Goal: Information Seeking & Learning: Learn about a topic

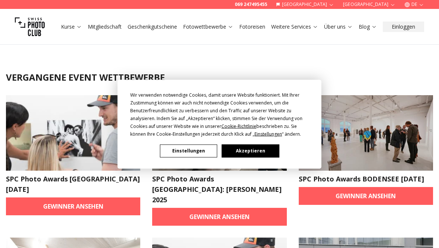
click at [231, 157] on button "Akzeptieren" at bounding box center [250, 150] width 57 height 13
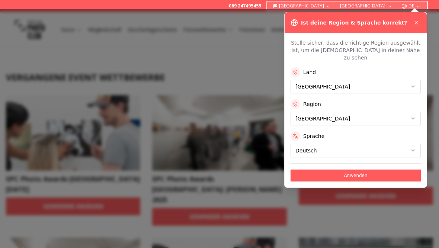
click at [419, 25] on icon at bounding box center [416, 23] width 6 height 6
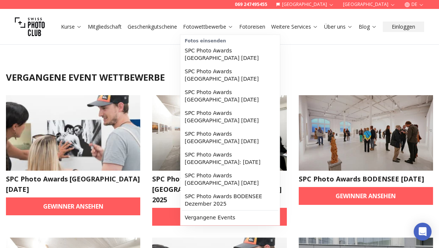
click at [207, 24] on link "Fotowettbewerbe" at bounding box center [208, 26] width 50 height 7
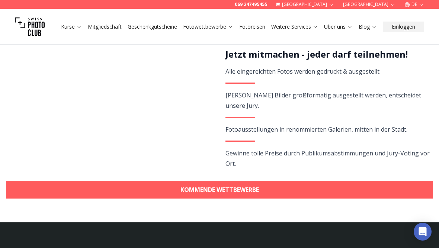
scroll to position [158, 0]
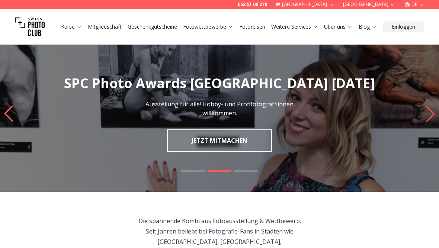
click at [0, 0] on slot "SPC Photo Awards [GEOGRAPHIC_DATA] [DATE] Hier entscheiden die Besucher*innen, …" at bounding box center [0, 0] width 0 height 0
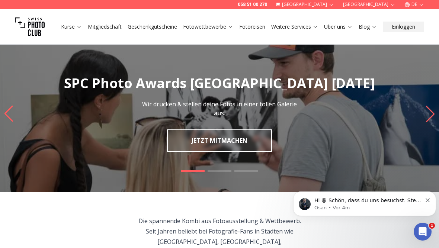
click at [370, 28] on link "Blog" at bounding box center [368, 26] width 18 height 7
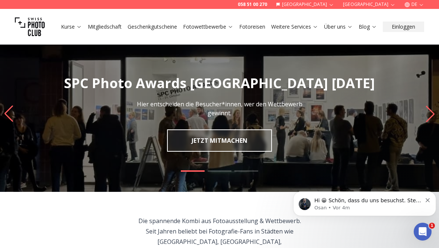
click at [344, 29] on link "Über uns" at bounding box center [338, 26] width 29 height 7
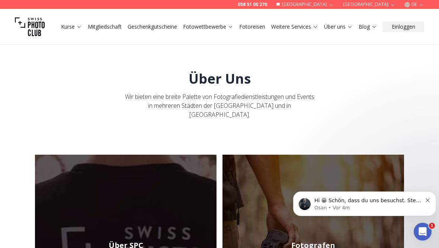
click at [312, 28] on icon at bounding box center [315, 27] width 6 height 6
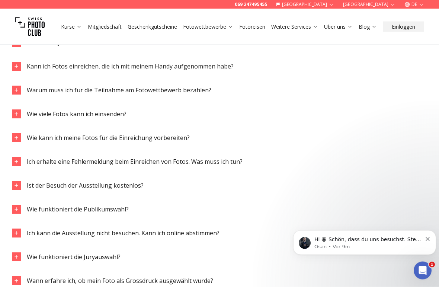
scroll to position [873, 0]
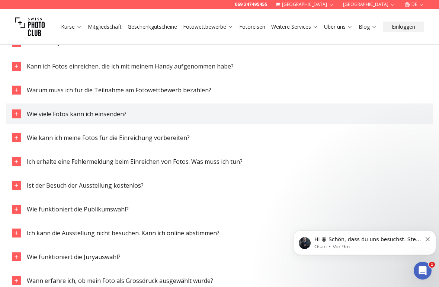
click at [69, 114] on span "Wie viele Fotos kann ich einsenden?" at bounding box center [77, 114] width 100 height 8
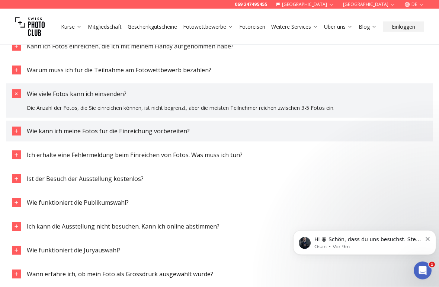
scroll to position [893, 0]
click at [216, 136] on button "Wie kann ich meine Fotos für die Einreichung vorbereiten?" at bounding box center [219, 131] width 427 height 21
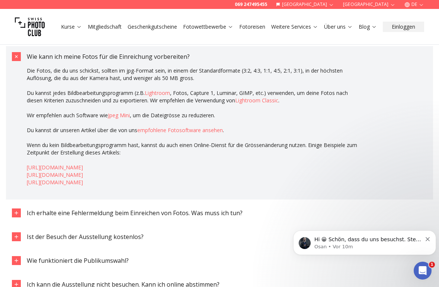
scroll to position [969, 0]
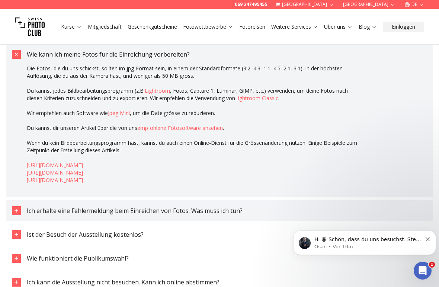
click at [63, 213] on span "Ich erhalte eine Fehlermeldung beim Einreichen von Fotos. Was muss ich tun?" at bounding box center [135, 210] width 216 height 8
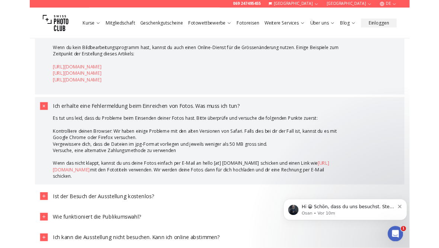
scroll to position [1057, 0]
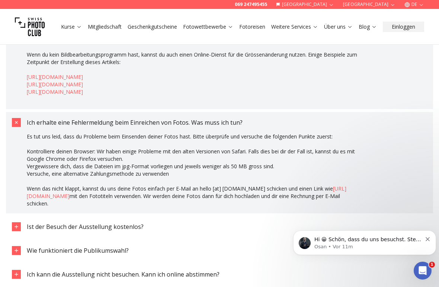
click at [66, 195] on link "https://swisstransfer.com" at bounding box center [187, 192] width 320 height 15
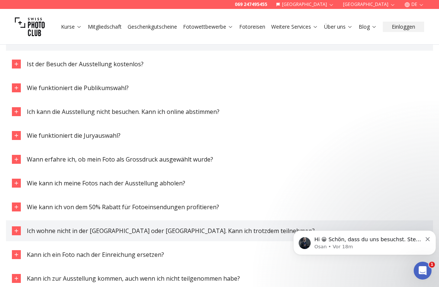
scroll to position [1220, 0]
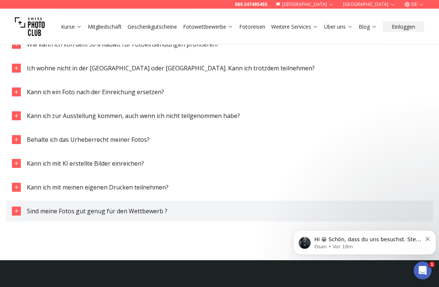
click at [137, 214] on span "Sind meine Fotos gut genug für den Wettbewerb ?" at bounding box center [97, 211] width 141 height 8
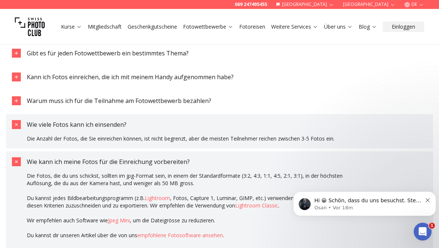
scroll to position [860, 0]
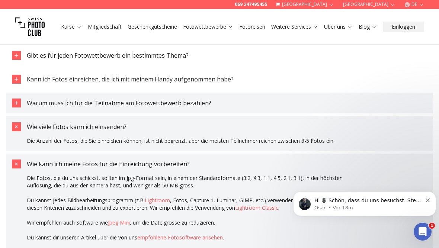
click at [130, 111] on button "Warum muss ich für die Teilnahme am Fotowettbewerb bezahlen?" at bounding box center [219, 103] width 427 height 21
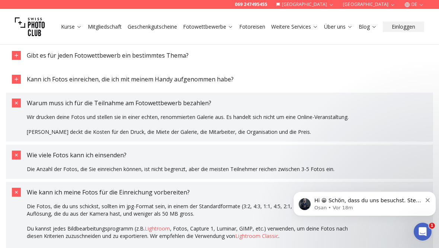
click at [130, 110] on button "Warum muss ich für die Teilnahme am Fotowettbewerb bezahlen?" at bounding box center [219, 103] width 427 height 21
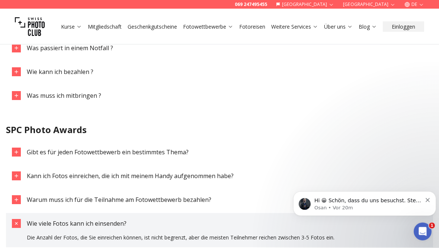
scroll to position [763, 0]
click at [217, 29] on link "Fotowettbewerbe" at bounding box center [208, 26] width 50 height 7
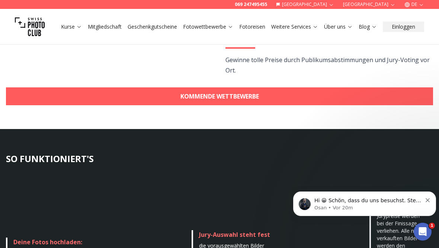
scroll to position [237, 0]
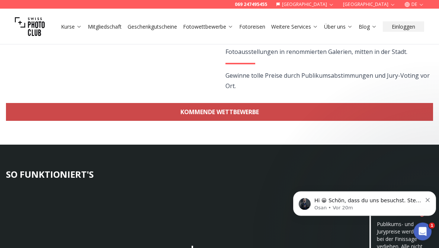
click at [337, 111] on link "KOMMENDE WETTBEWERBE" at bounding box center [219, 112] width 427 height 18
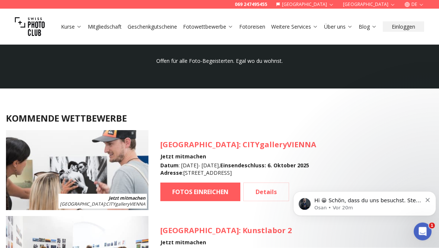
scroll to position [651, 0]
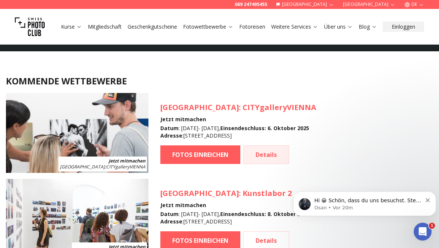
click at [270, 145] on link "Details" at bounding box center [266, 154] width 46 height 19
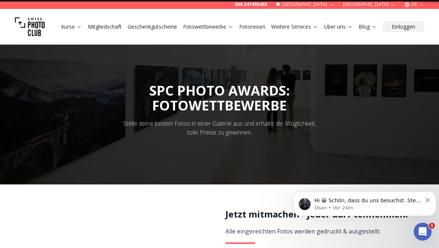
scroll to position [651, 0]
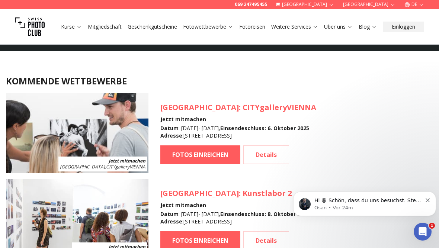
scroll to position [238, 0]
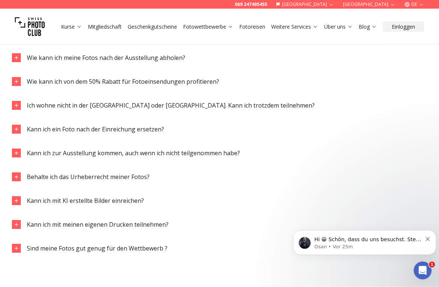
scroll to position [1122, 0]
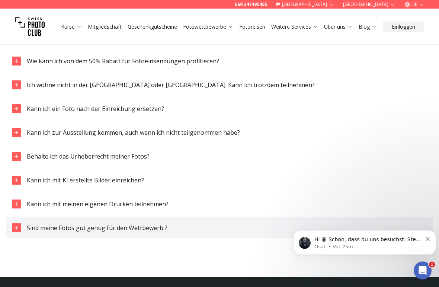
click at [135, 228] on span "Sind meine Fotos gut genug für den Wettbewerb ?" at bounding box center [97, 228] width 141 height 8
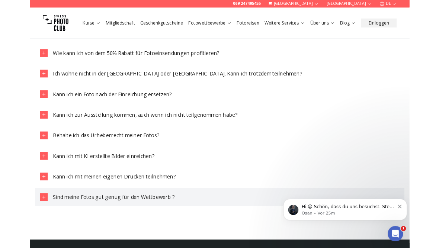
scroll to position [1140, 0]
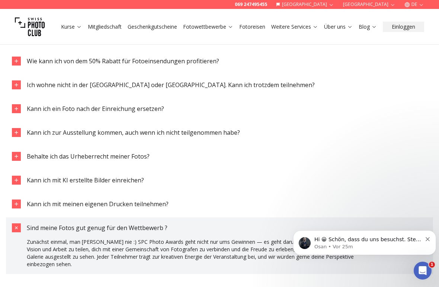
click at [428, 240] on icon "Dismiss notification" at bounding box center [428, 239] width 4 height 4
